Goal: Task Accomplishment & Management: Manage account settings

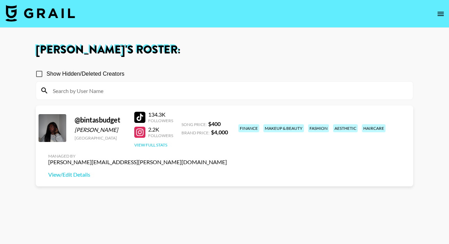
click at [150, 143] on button "View Full Stats" at bounding box center [150, 144] width 33 height 5
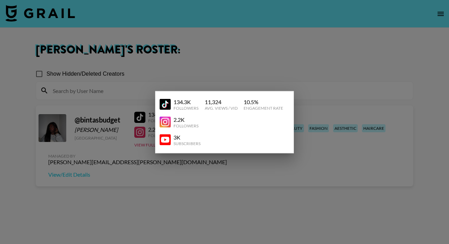
click at [224, 70] on div at bounding box center [224, 122] width 449 height 244
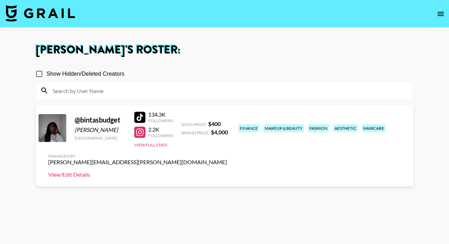
click at [227, 171] on link "View/Edit Details" at bounding box center [137, 174] width 179 height 7
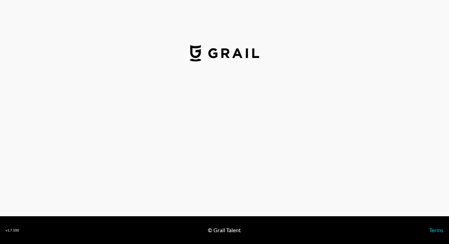
select select "USD"
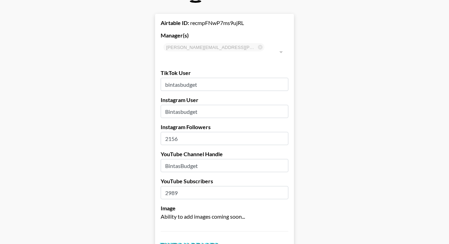
scroll to position [25, 0]
click at [179, 131] on input "2156" at bounding box center [225, 137] width 128 height 13
type input "2"
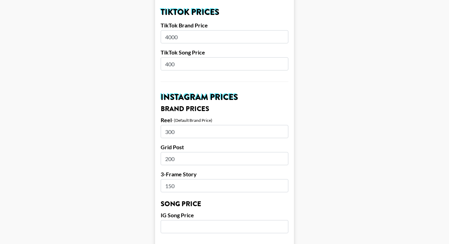
scroll to position [260, 0]
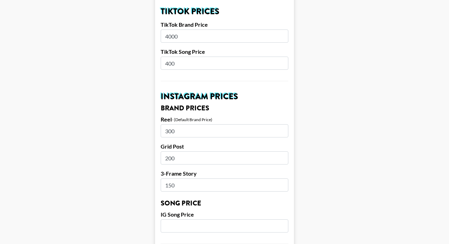
type input "13800"
click at [168, 124] on input "300" at bounding box center [225, 130] width 128 height 13
type input "800"
click at [168, 151] on input "200" at bounding box center [225, 157] width 128 height 13
type input "500"
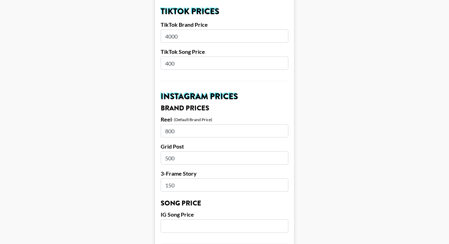
click at [168, 178] on input "150" at bounding box center [225, 184] width 128 height 13
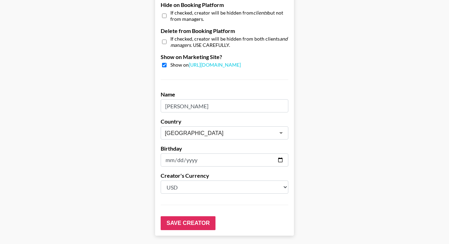
scroll to position [677, 0]
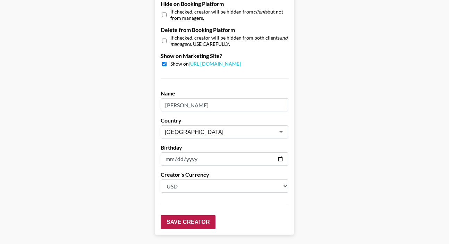
type input "250"
click at [198, 215] on input "Save Creator" at bounding box center [188, 222] width 55 height 14
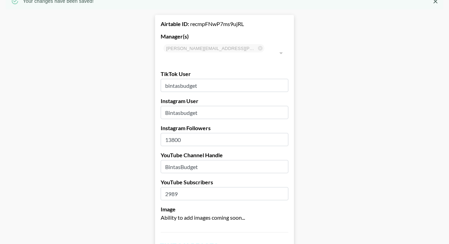
scroll to position [0, 0]
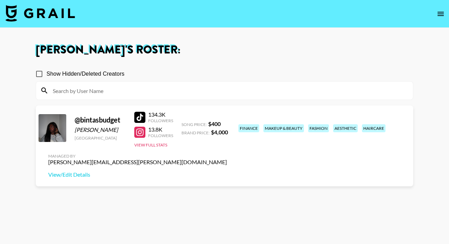
click at [151, 147] on div "134.3K Followers 13.8K Followers View Full Stats" at bounding box center [153, 128] width 39 height 40
click at [150, 145] on button "View Full Stats" at bounding box center [150, 144] width 33 height 5
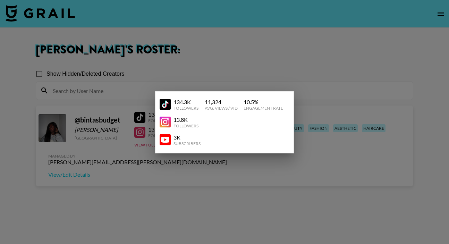
click at [241, 59] on div at bounding box center [224, 122] width 449 height 244
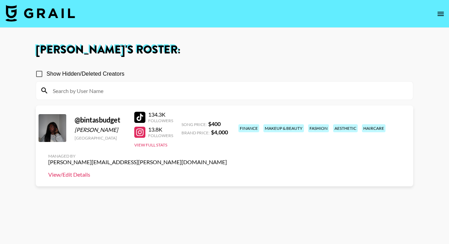
click at [227, 171] on link "View/Edit Details" at bounding box center [137, 174] width 179 height 7
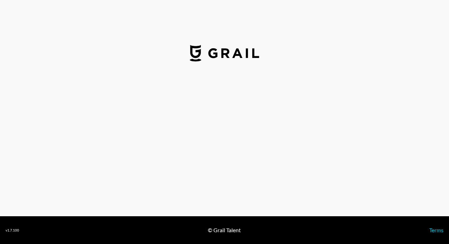
select select "USD"
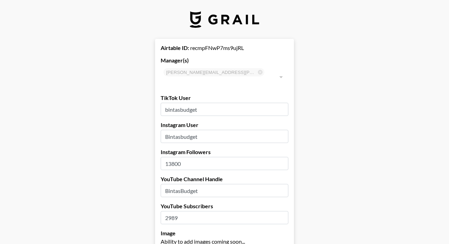
scroll to position [18, 0]
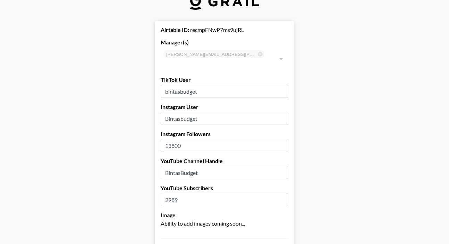
drag, startPoint x: 185, startPoint y: 187, endPoint x: 164, endPoint y: 188, distance: 20.8
click at [164, 193] on input "2989" at bounding box center [225, 199] width 128 height 13
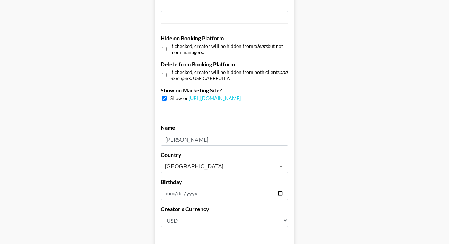
scroll to position [697, 0]
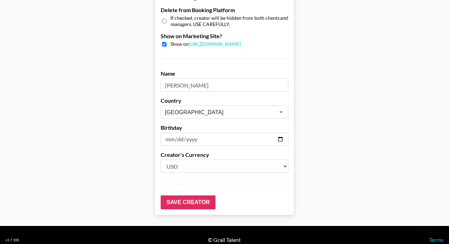
type input "3520"
click at [183, 195] on input "Save Creator" at bounding box center [188, 202] width 55 height 14
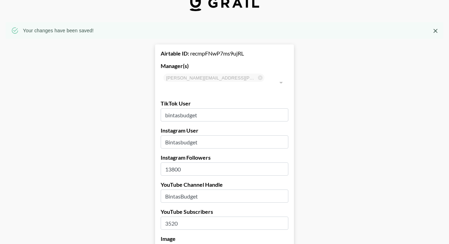
scroll to position [0, 0]
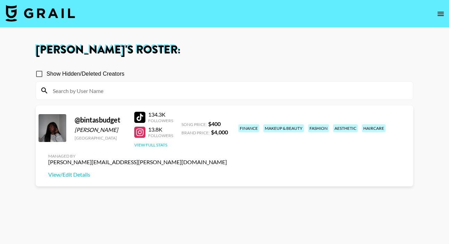
click at [150, 144] on button "View Full Stats" at bounding box center [150, 144] width 33 height 5
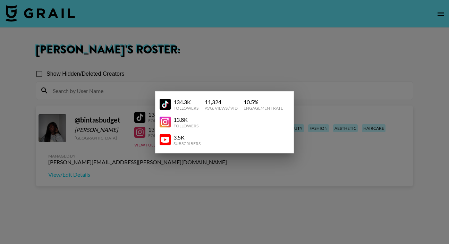
click at [235, 63] on div at bounding box center [224, 122] width 449 height 244
